Goal: Task Accomplishment & Management: Manage account settings

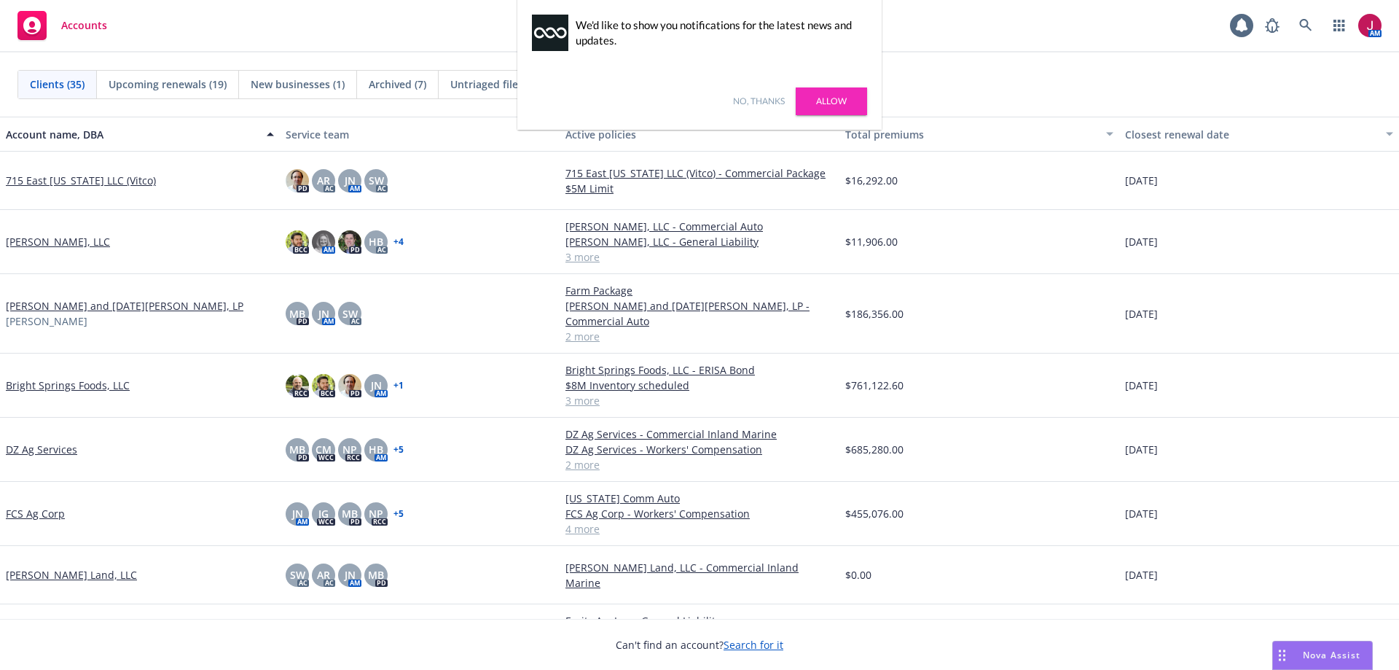
click at [773, 100] on link "No, thanks" at bounding box center [759, 101] width 52 height 13
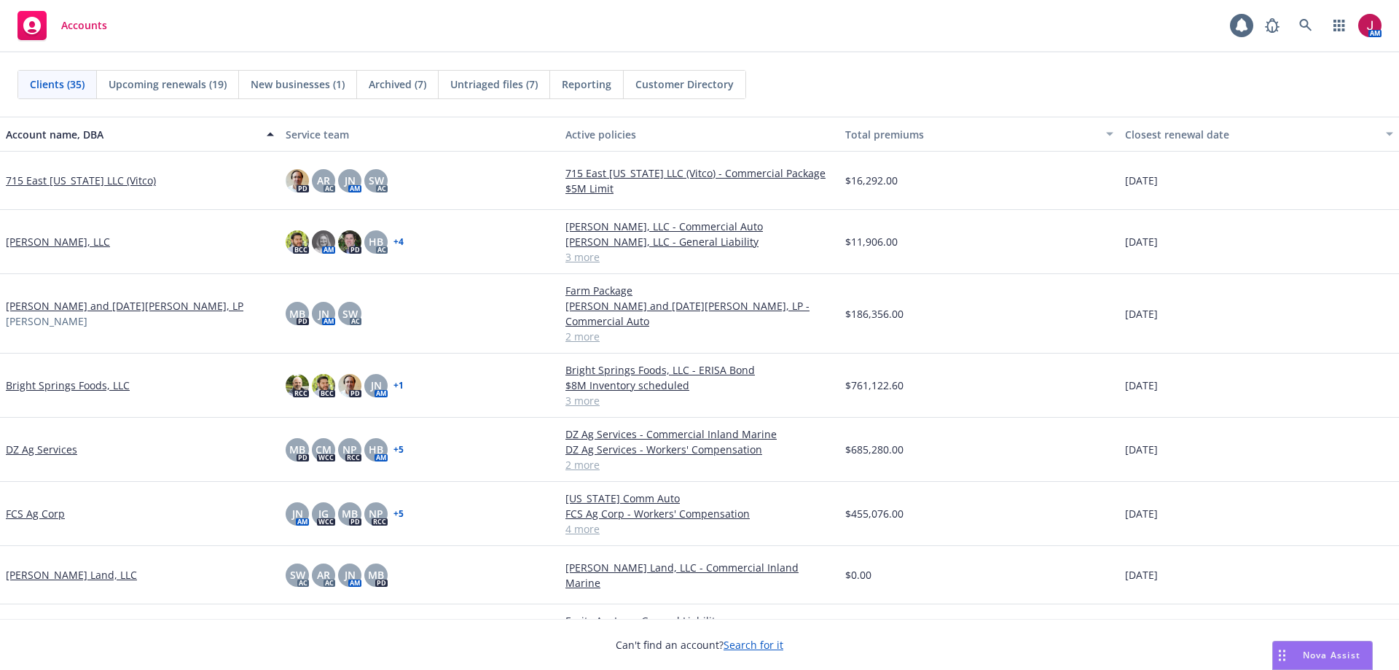
click at [488, 82] on span "Untriaged files (7)" at bounding box center [493, 84] width 87 height 15
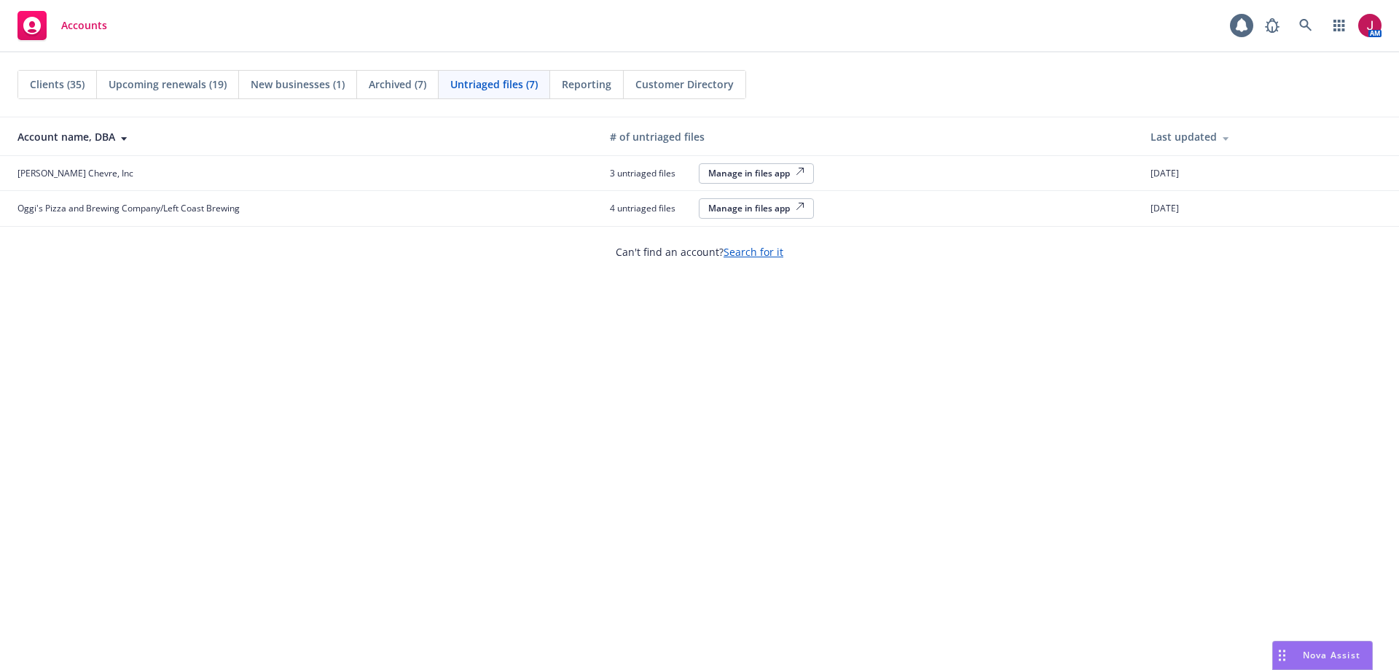
click at [773, 209] on div "Manage in files app" at bounding box center [756, 208] width 96 height 12
click at [1307, 28] on icon at bounding box center [1305, 25] width 13 height 13
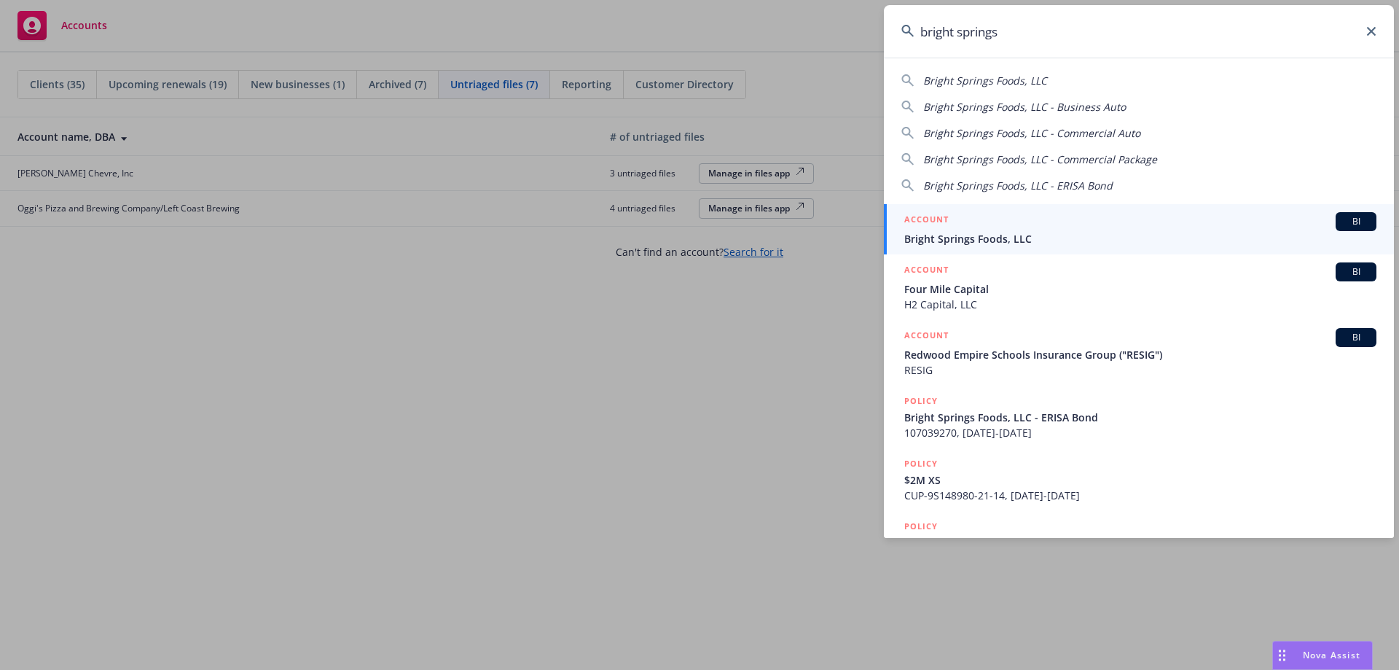
type input "bright springs"
click at [1189, 238] on span "Bright Springs Foods, LLC" at bounding box center [1140, 238] width 472 height 15
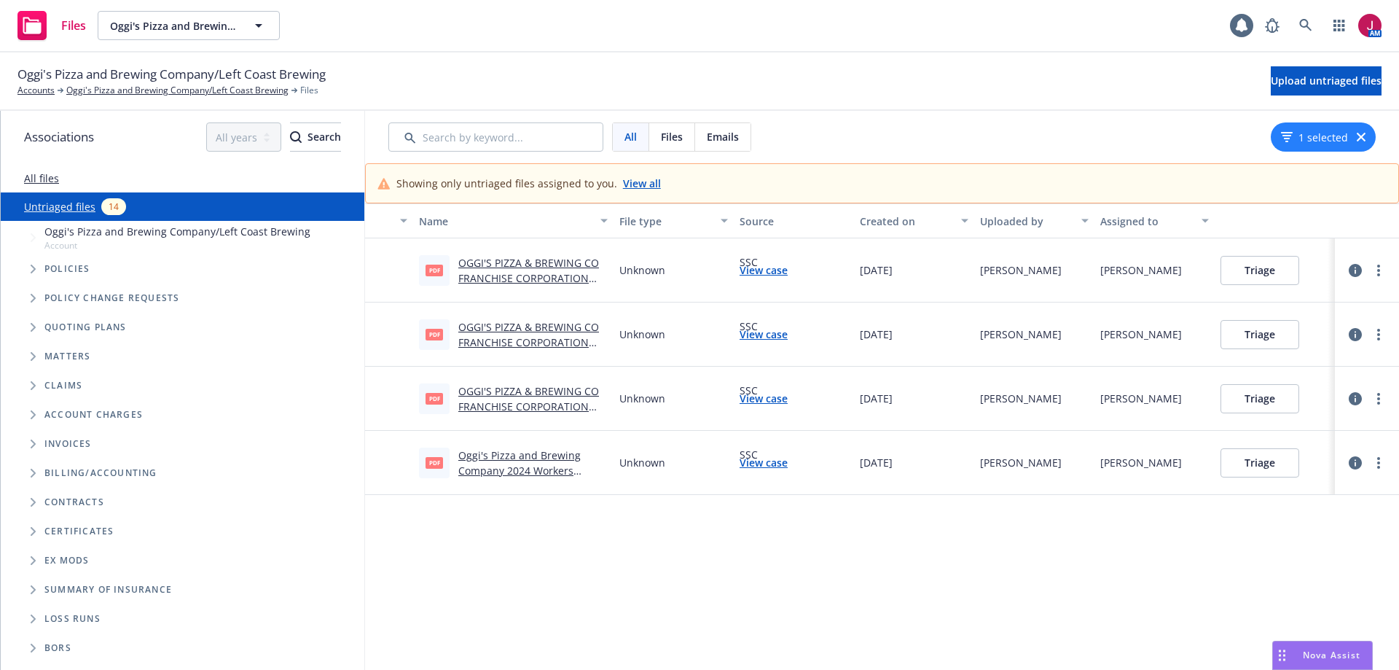
click at [546, 282] on link "OGGI'S PIZZA & BREWING CO FRANCHISE CORPORATION POLICY CHANGE (009) 2025 COMMER…" at bounding box center [528, 286] width 141 height 60
click at [762, 273] on link "View case" at bounding box center [764, 269] width 48 height 15
click at [532, 324] on link "OGGI'S PIZZA & BREWING CO FRANCHISE CORPORATION POLICY CHANGE (007) 2025 COMMER…" at bounding box center [528, 350] width 141 height 60
click at [764, 332] on link "View case" at bounding box center [764, 334] width 48 height 15
click at [546, 393] on link "OGGI'S PIZZA & BREWING CO FRANCHISE CORPORATION POLICY CHANGE (008) 2025 COMMER…" at bounding box center [528, 414] width 141 height 60
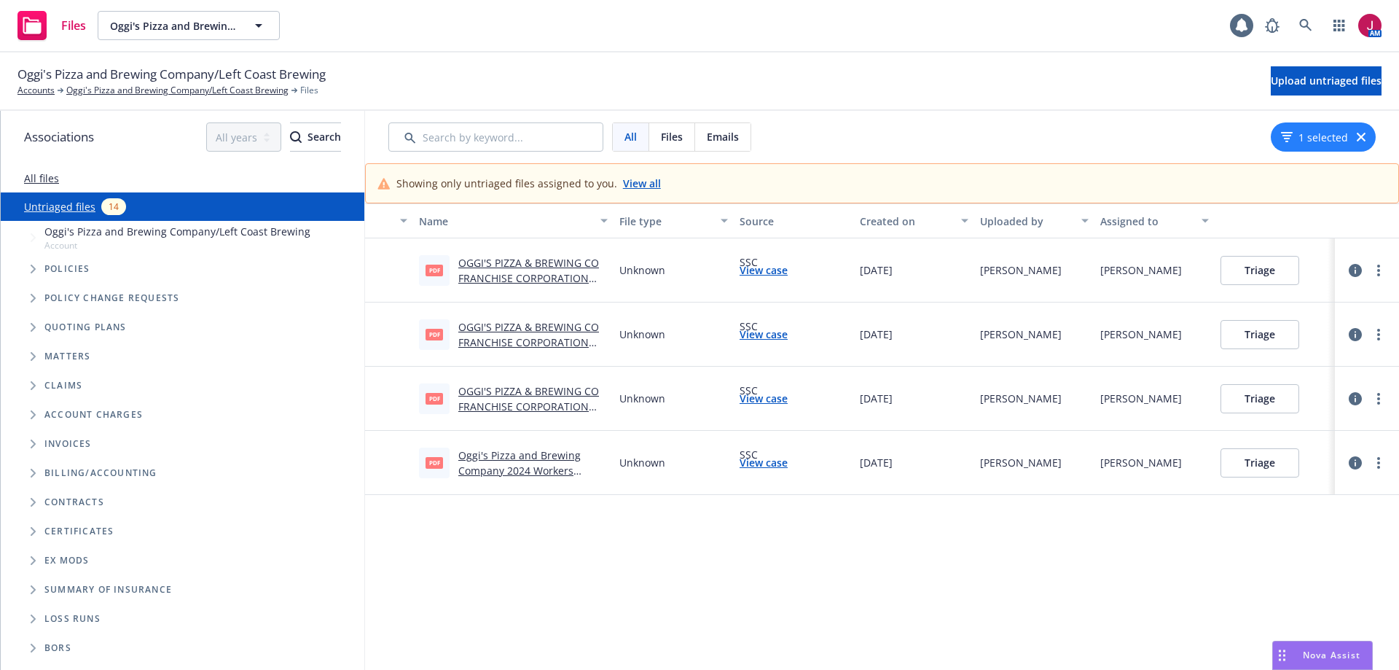
click at [762, 397] on link "View case" at bounding box center [764, 398] width 48 height 15
click at [526, 466] on link "Oggi's Pizza and Brewing Company 2024 Workers Compensation Endorsement # 004.pdf" at bounding box center [532, 478] width 149 height 60
click at [774, 465] on link "View case" at bounding box center [764, 462] width 48 height 15
click at [1309, 23] on icon at bounding box center [1305, 25] width 13 height 13
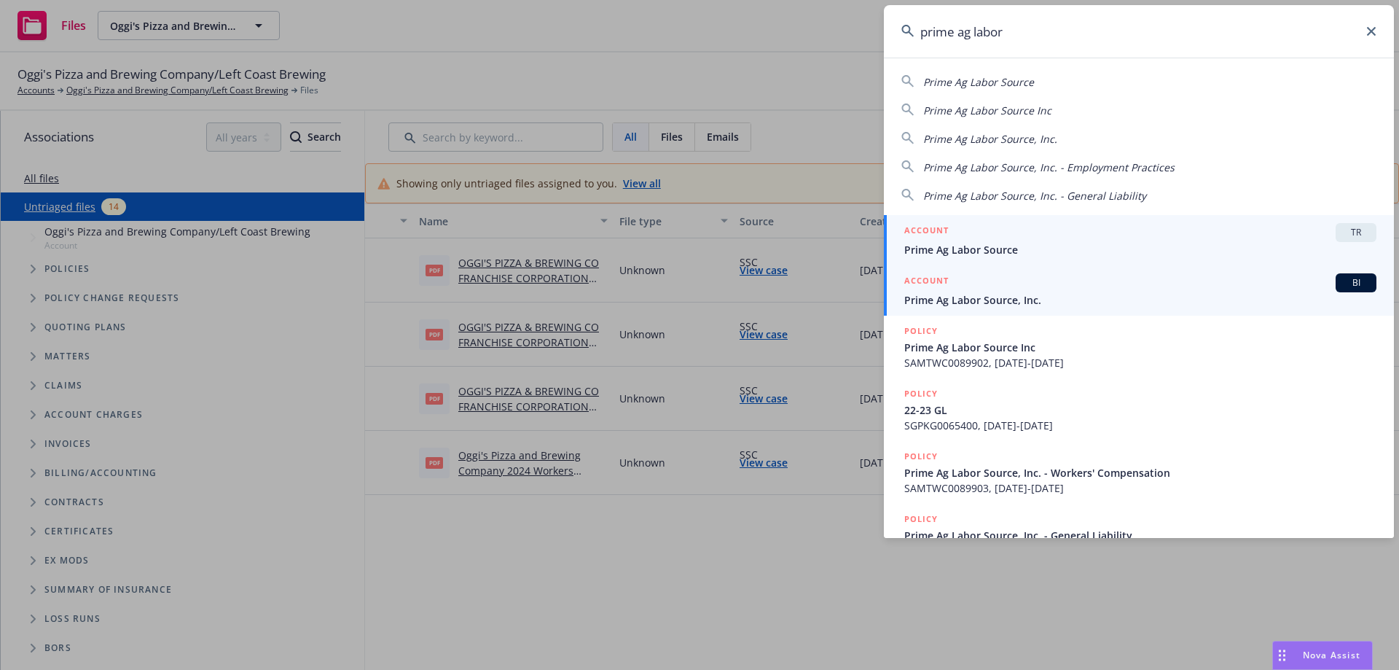
type input "prime ag labor"
click at [1102, 299] on span "Prime Ag Labor Source, Inc." at bounding box center [1140, 299] width 472 height 15
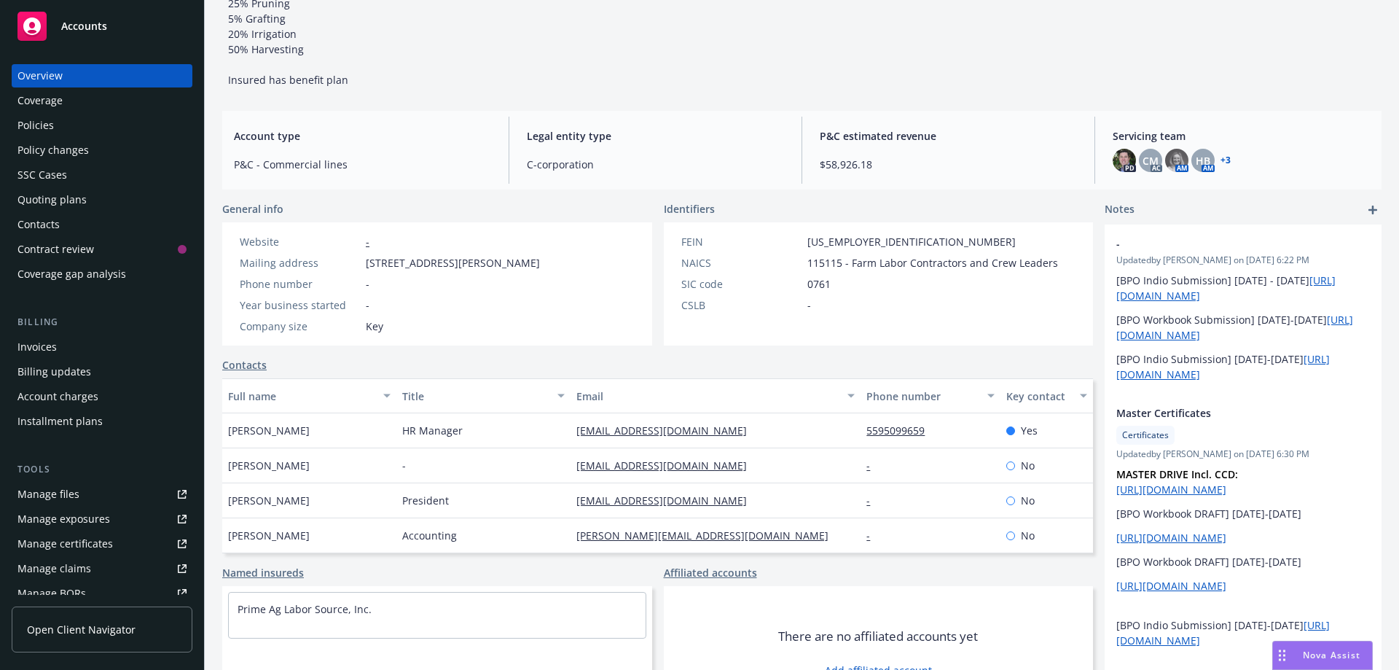
scroll to position [170, 0]
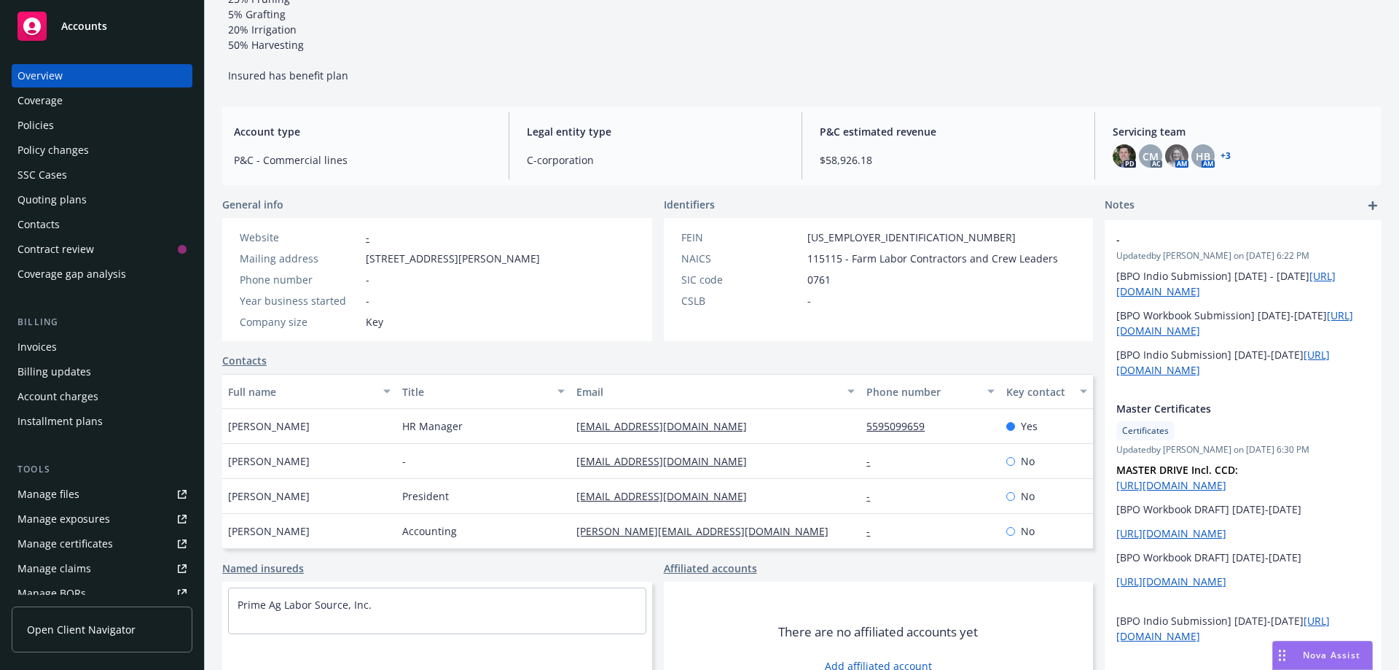
click at [94, 125] on div "Policies" at bounding box center [101, 125] width 169 height 23
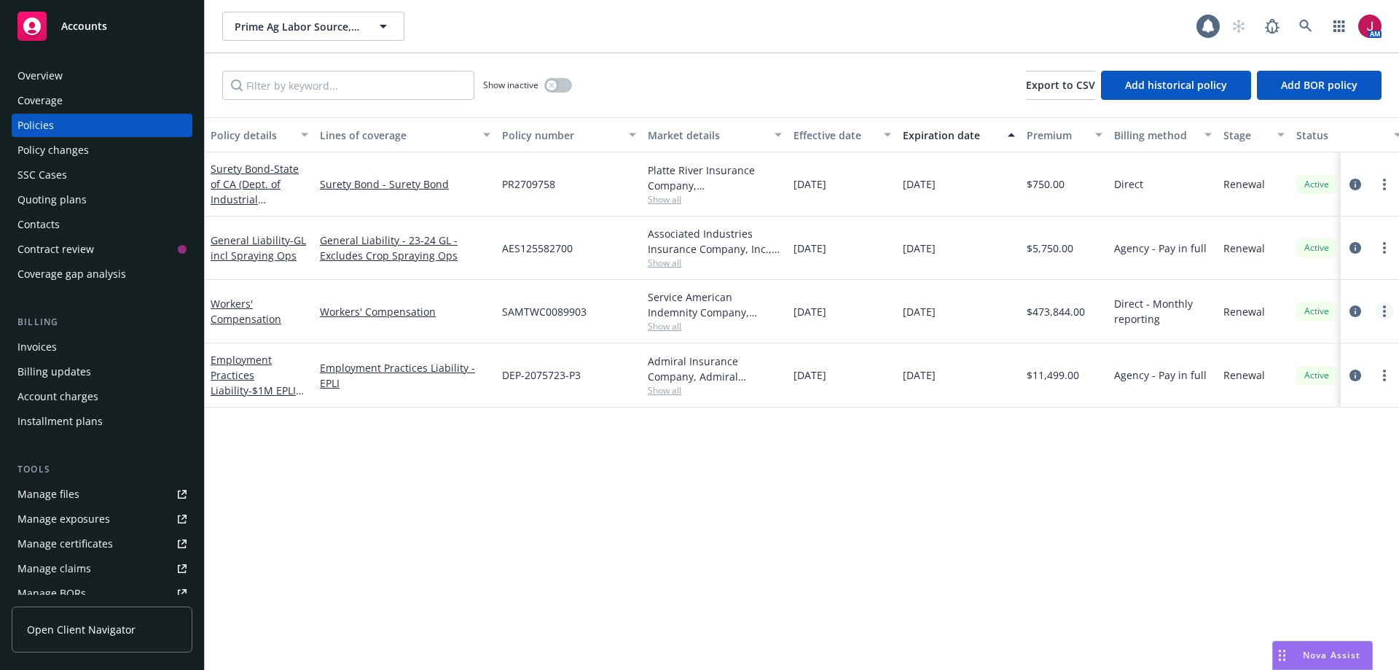
click at [1387, 315] on link "more" at bounding box center [1384, 310] width 17 height 17
click at [1294, 519] on link "Copy logging email" at bounding box center [1306, 515] width 171 height 29
